Goal: Communication & Community: Answer question/provide support

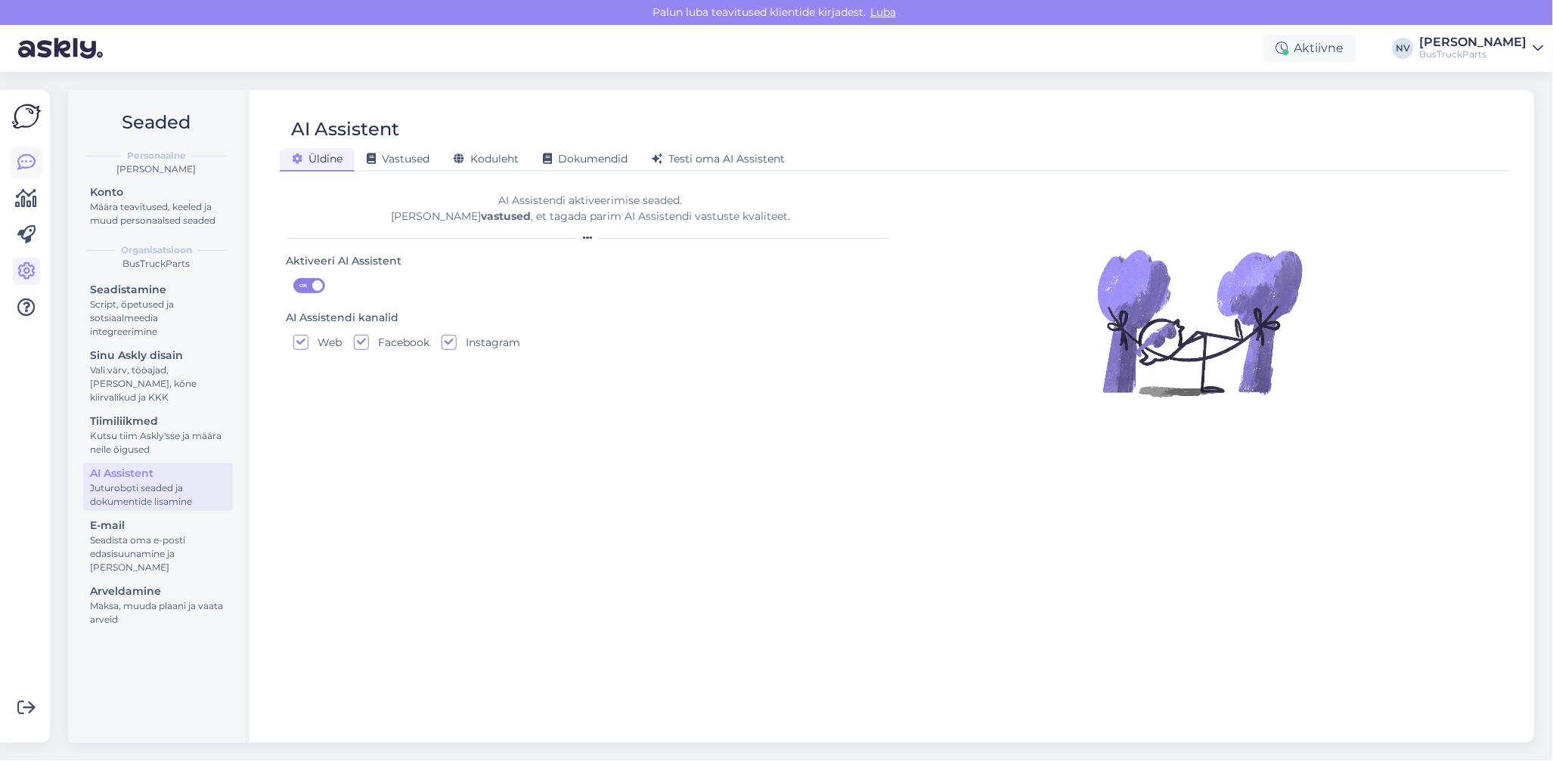
click at [23, 153] on icon at bounding box center [26, 162] width 18 height 18
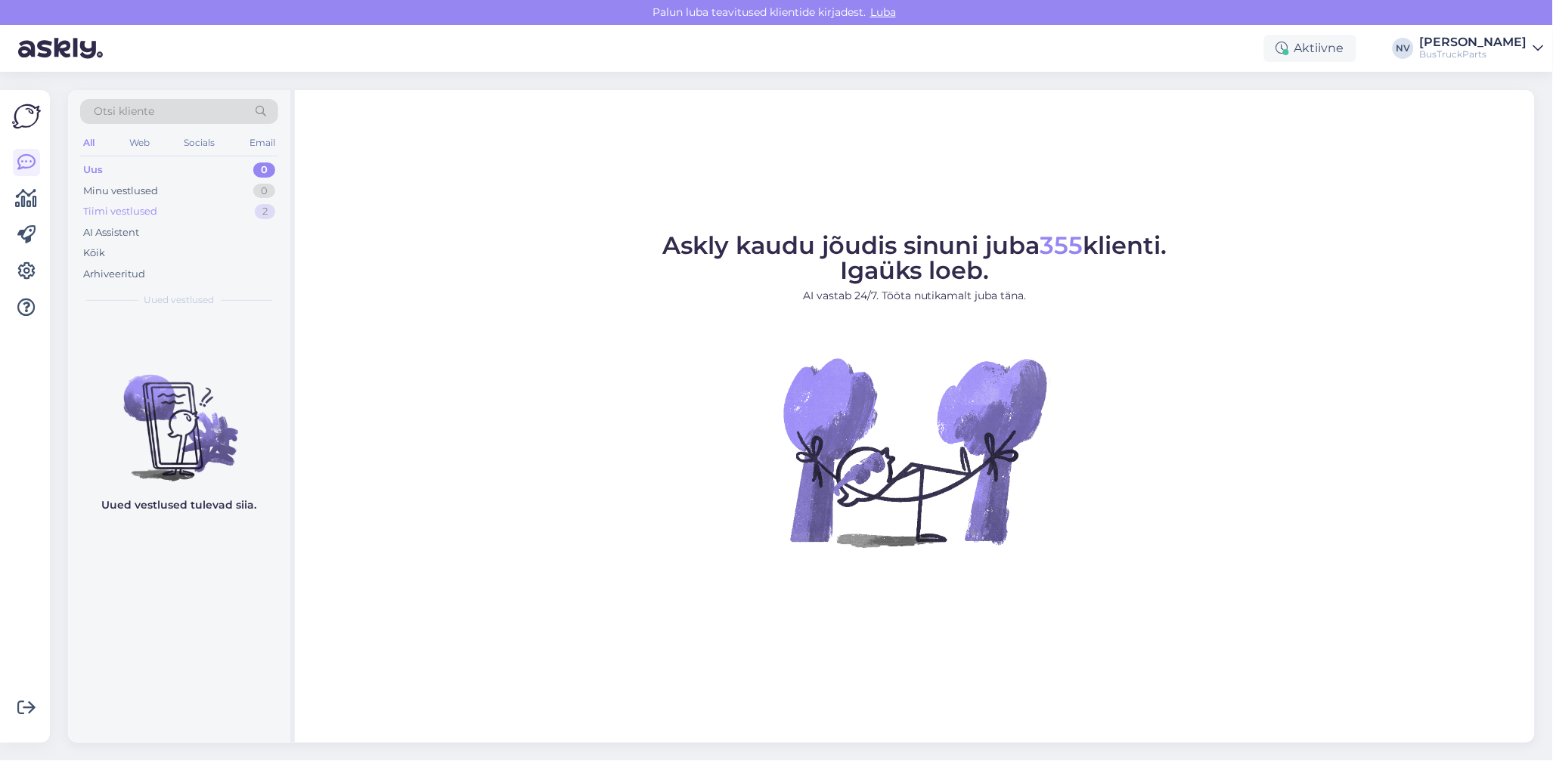
click at [121, 215] on div "Tiimi vestlused" at bounding box center [120, 211] width 74 height 15
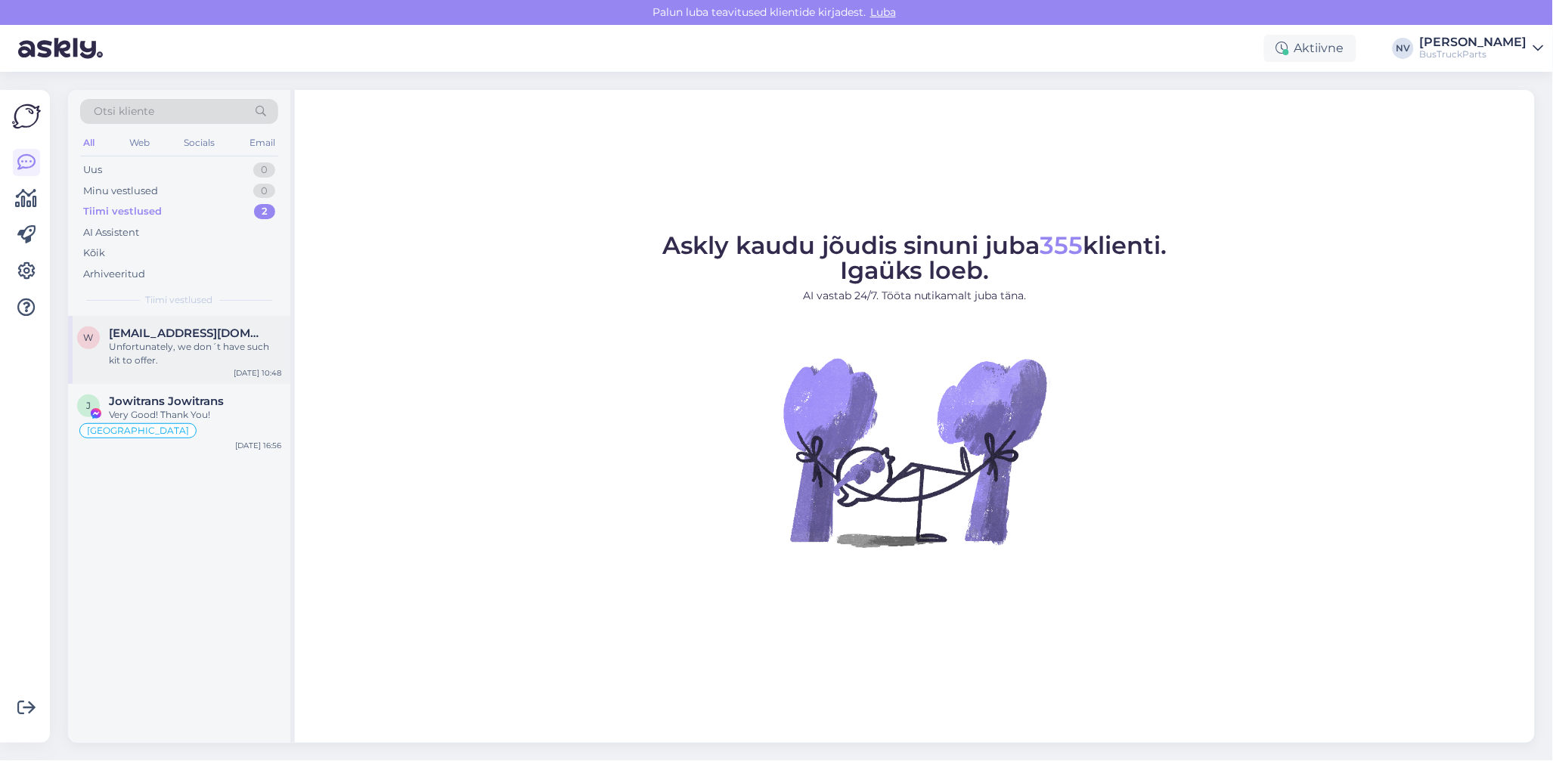
click at [177, 333] on span "[EMAIL_ADDRESS][DOMAIN_NAME]" at bounding box center [187, 334] width 157 height 14
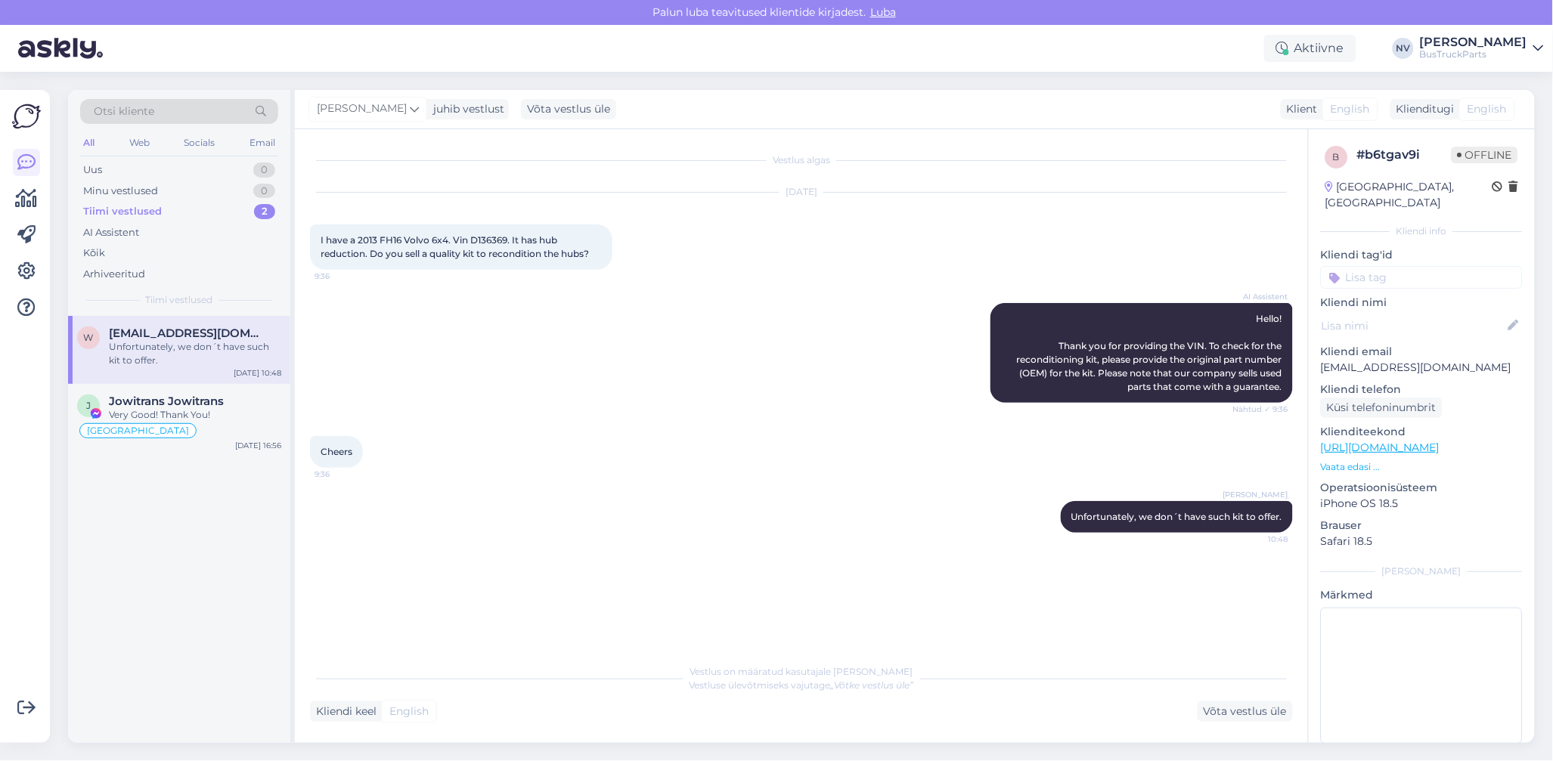
click at [1422, 266] on input at bounding box center [1422, 277] width 202 height 23
type input "Austraalia"
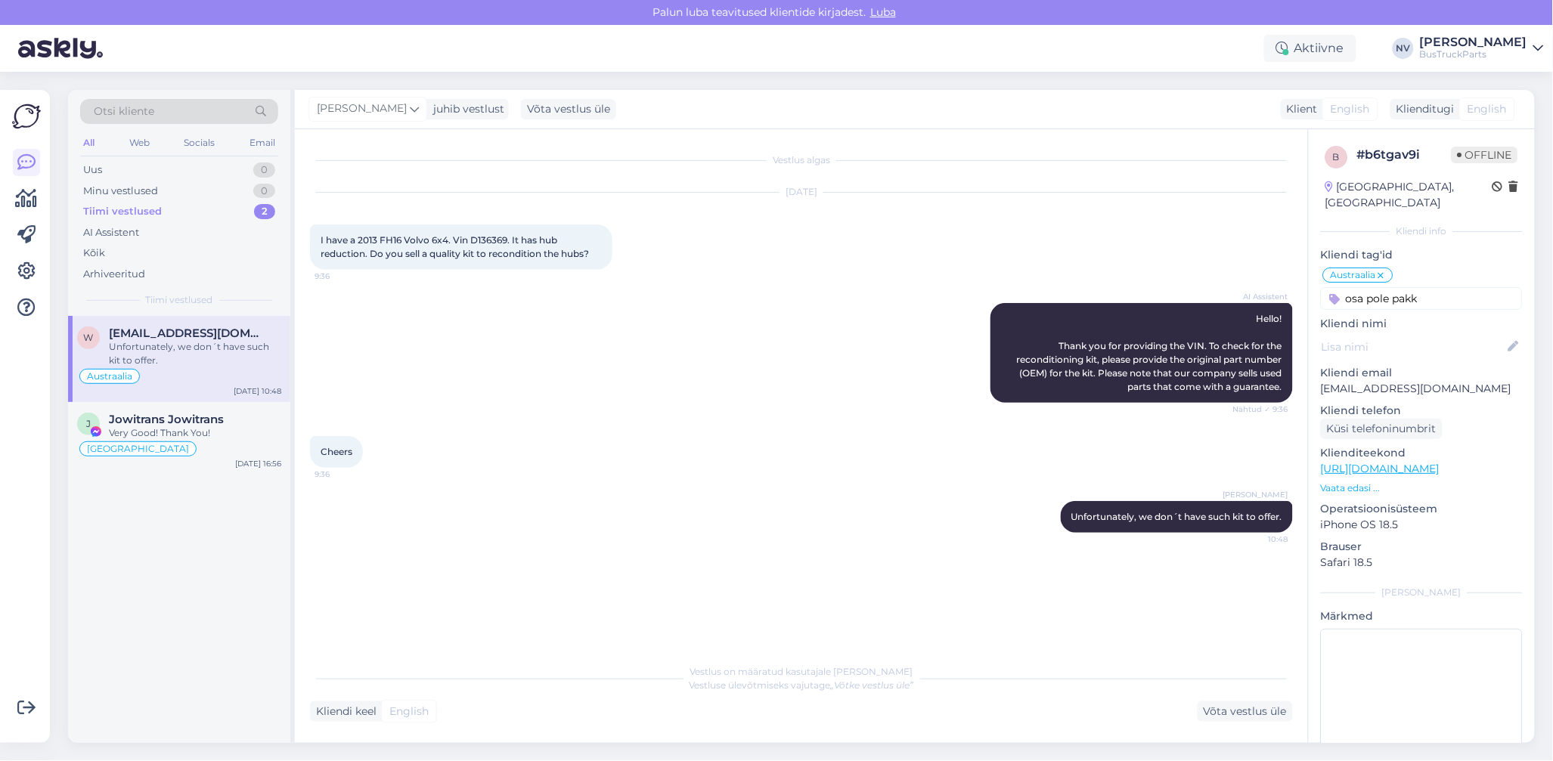
drag, startPoint x: 1444, startPoint y: 275, endPoint x: 1348, endPoint y: 285, distance: 96.5
click at [1348, 287] on input "osa pole pakk" at bounding box center [1422, 298] width 202 height 23
type input "pole"
click at [1411, 352] on span "osa pole pakkuda" at bounding box center [1421, 356] width 79 height 9
click at [173, 423] on span "Jowitrans Jowitrans" at bounding box center [166, 420] width 115 height 14
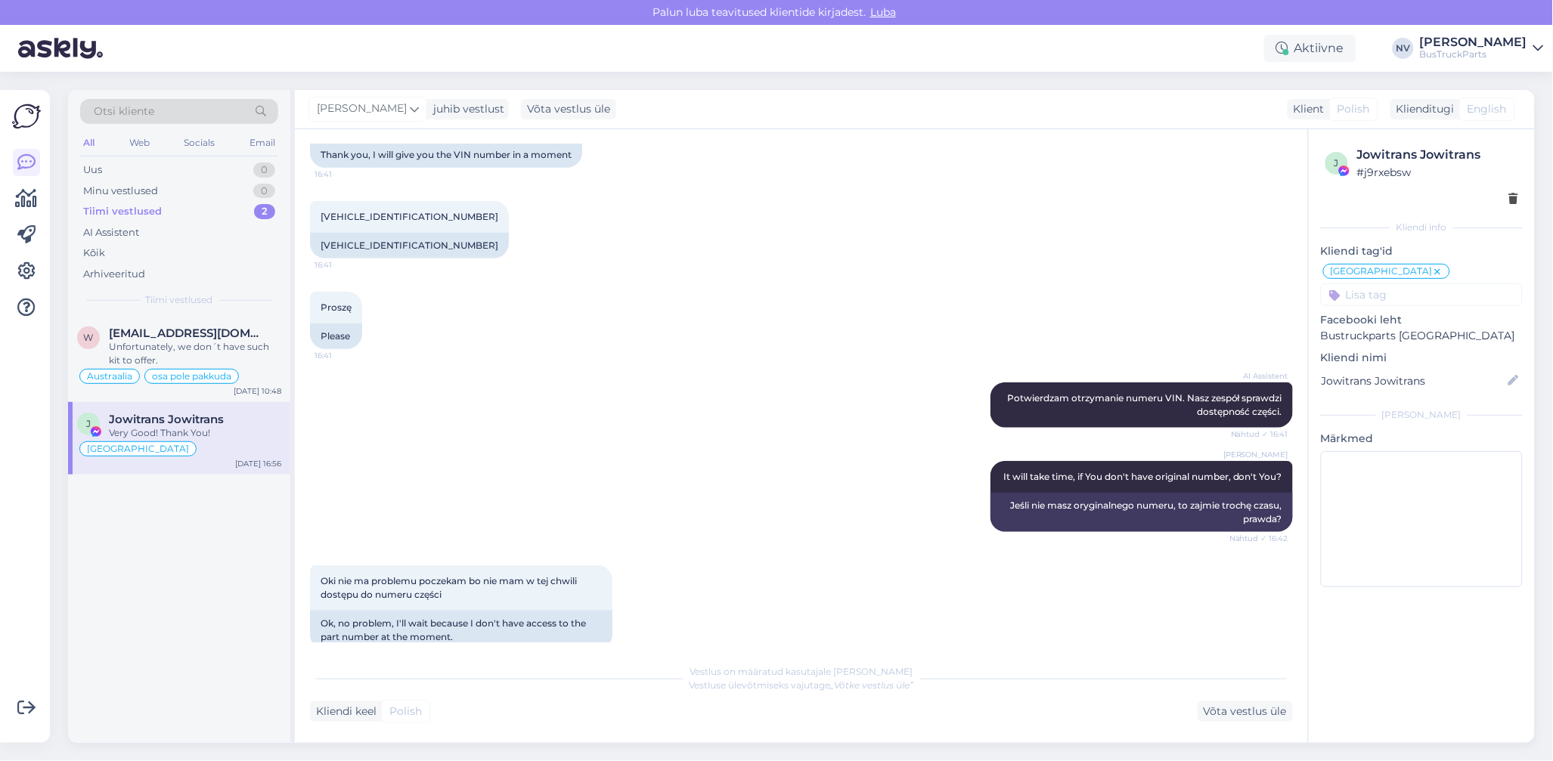
scroll to position [109, 0]
